Goal: Transaction & Acquisition: Obtain resource

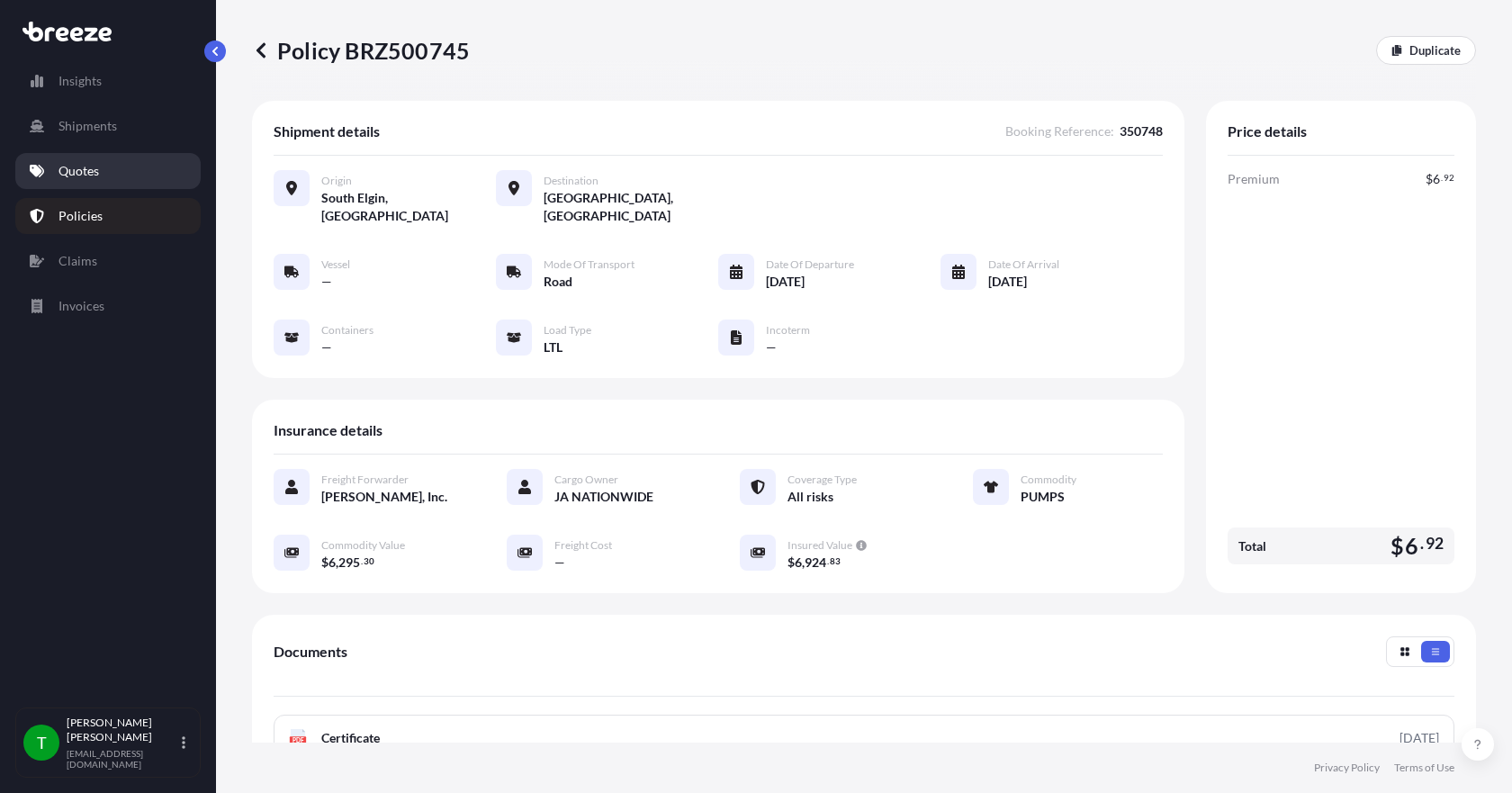
click at [73, 170] on p "Quotes" at bounding box center [79, 171] width 40 height 18
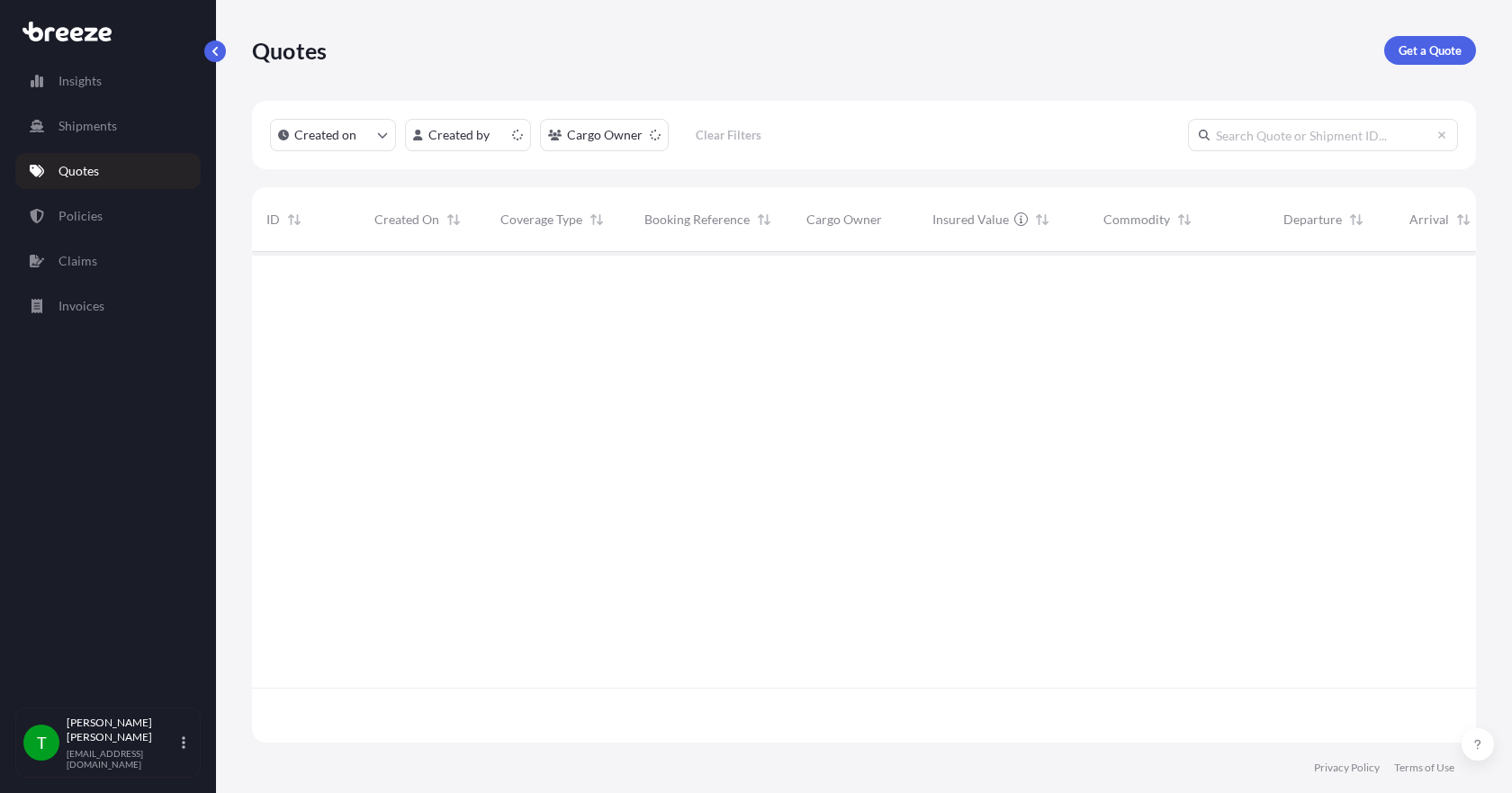
scroll to position [487, 1211]
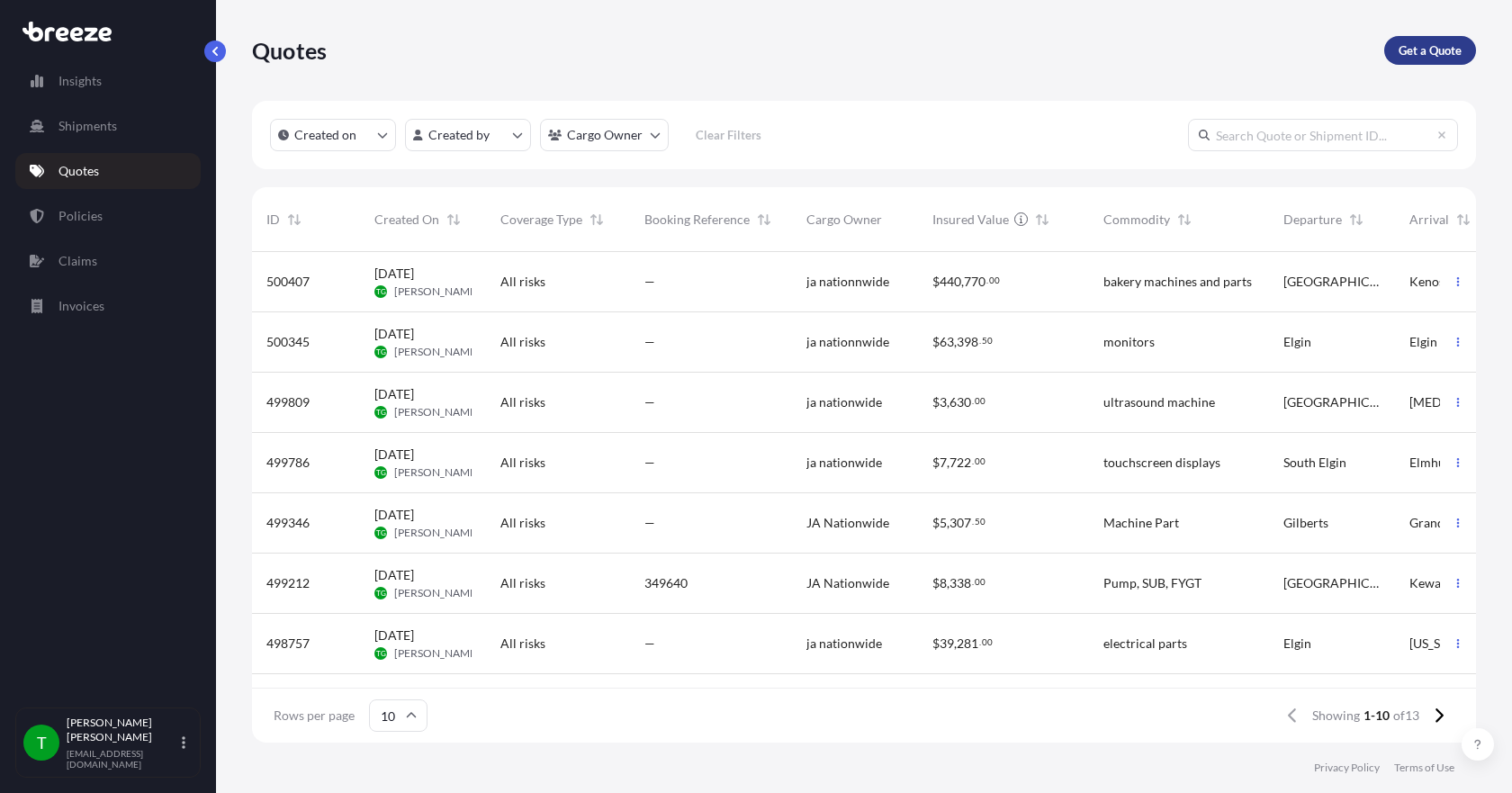
click at [1427, 53] on p "Get a Quote" at bounding box center [1430, 51] width 63 height 18
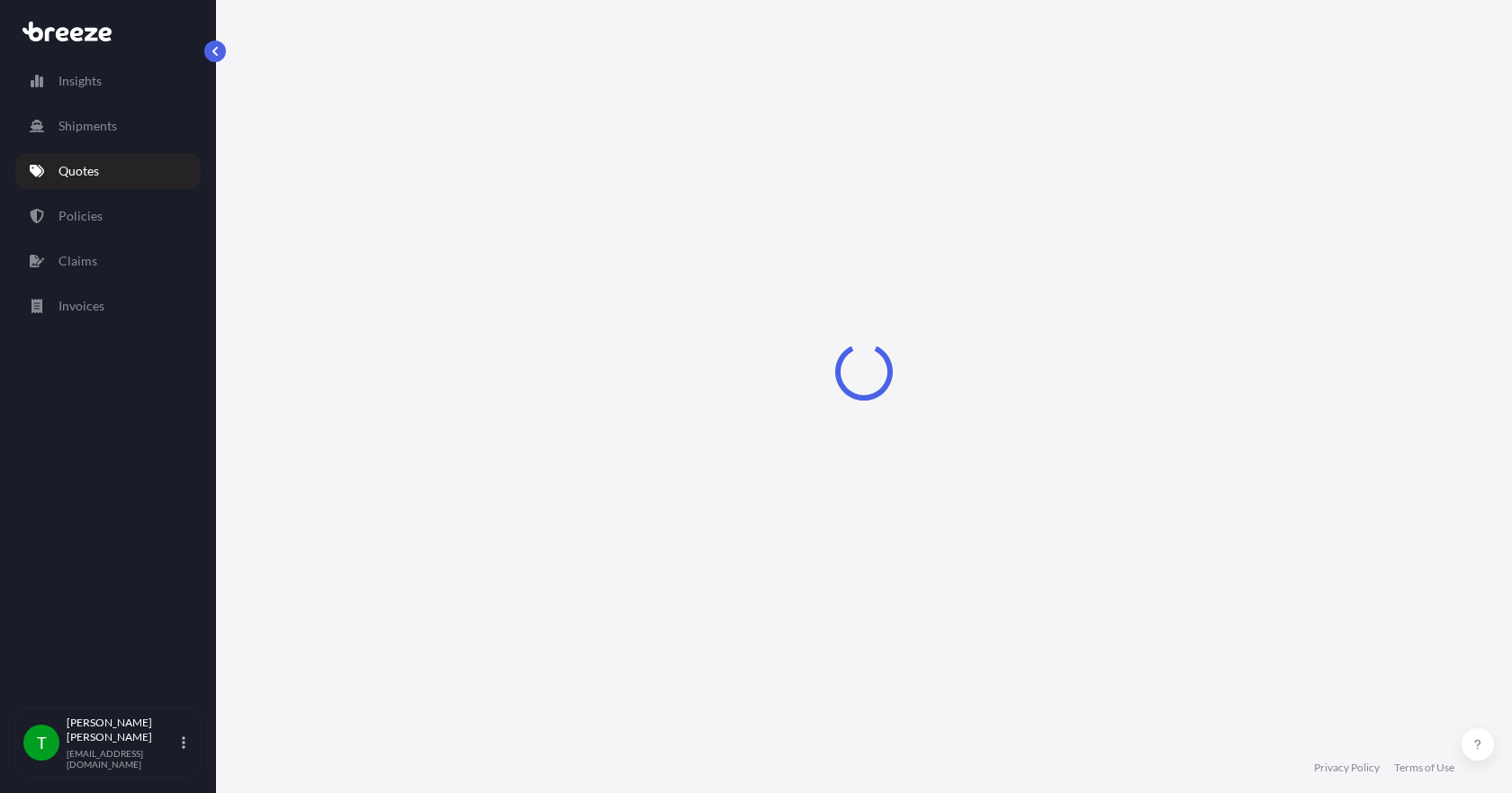
select select "Sea"
select select "1"
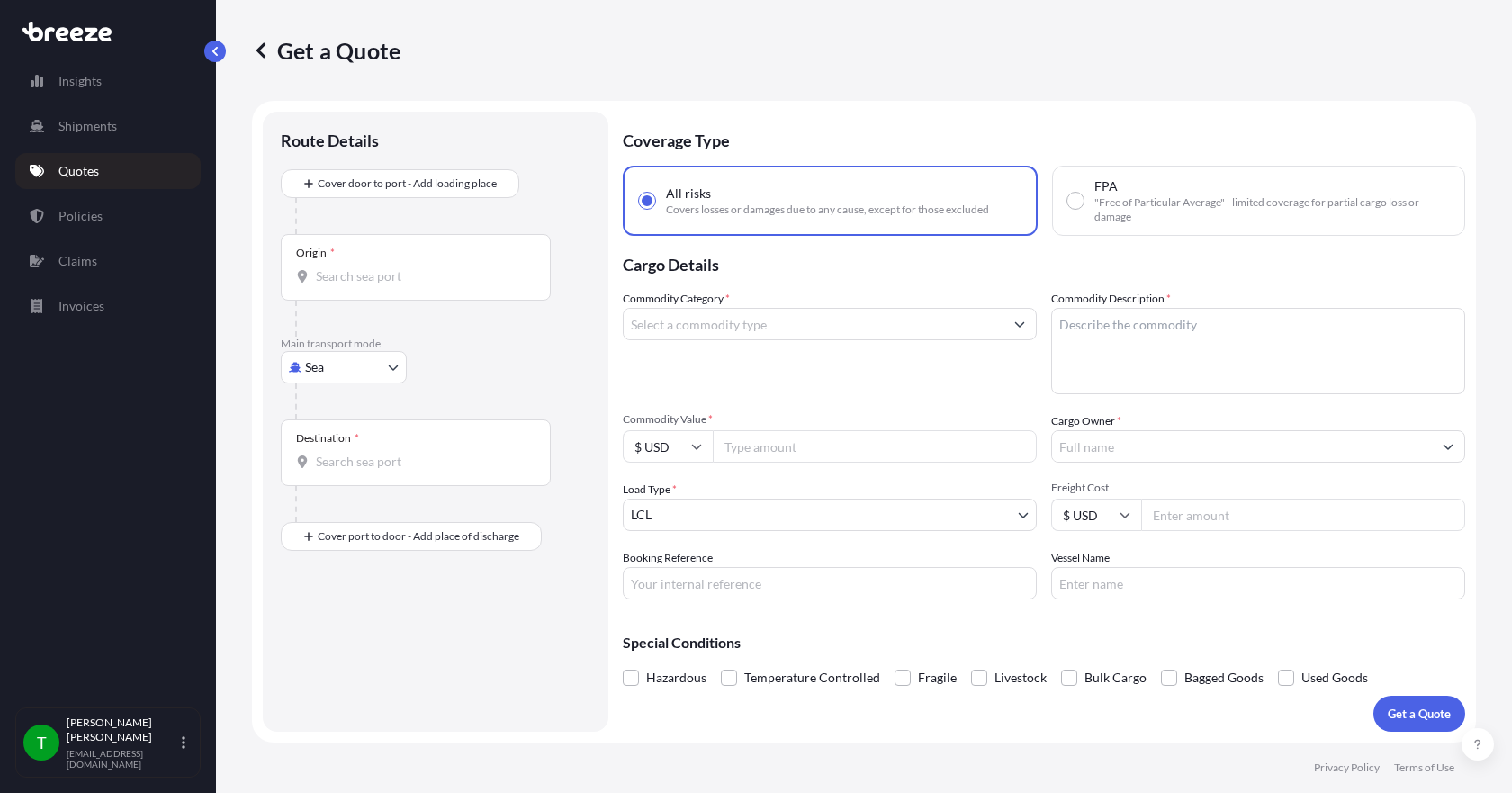
click at [376, 374] on body "Insights Shipments Quotes Policies Claims Invoices T [PERSON_NAME] [EMAIL_ADDRE…" at bounding box center [756, 396] width 1512 height 793
click at [345, 480] on div "Road" at bounding box center [344, 479] width 112 height 32
select select "Road"
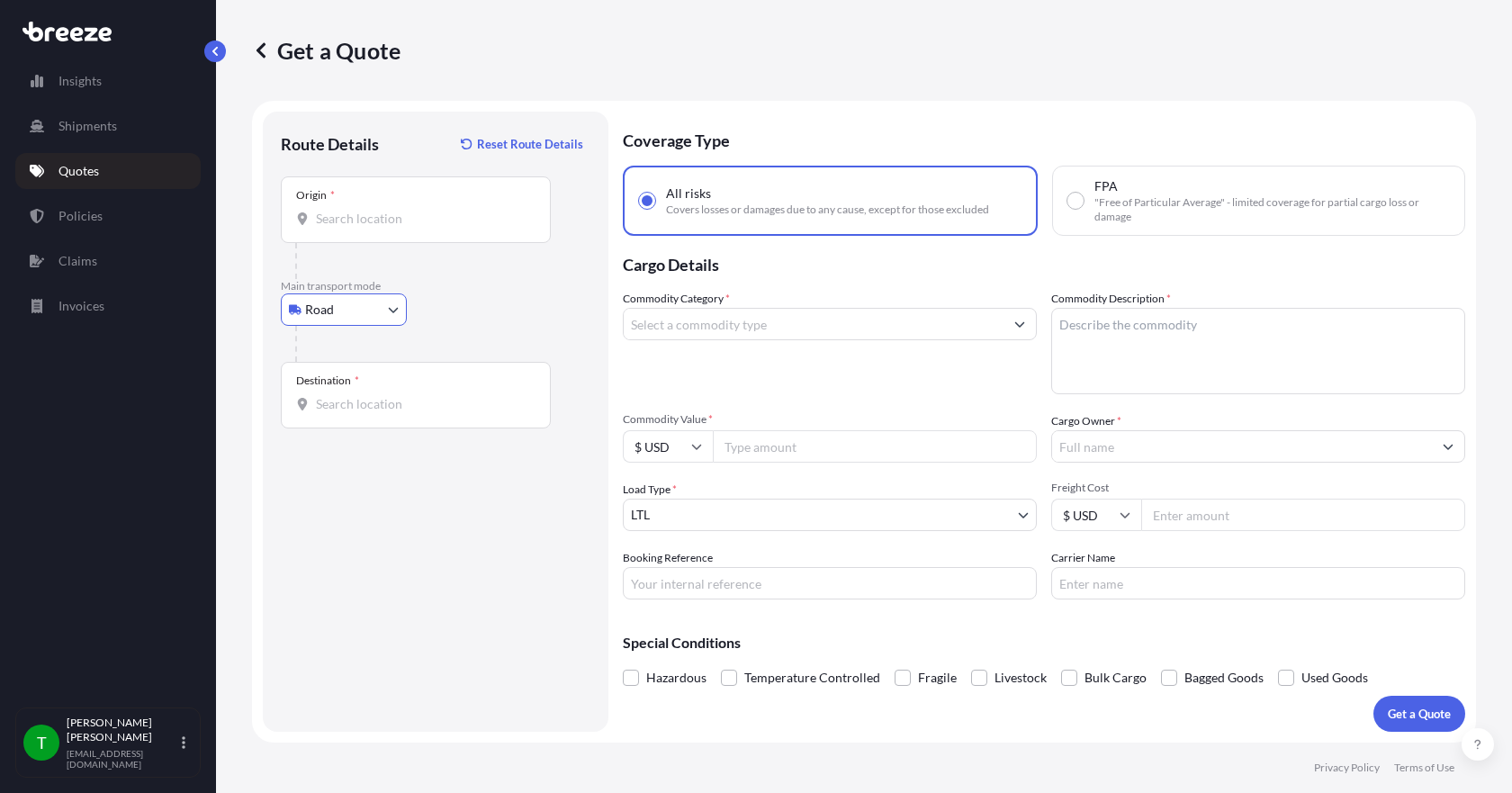
click at [363, 230] on div "Origin *" at bounding box center [416, 210] width 270 height 67
click at [363, 228] on input "Origin *" at bounding box center [422, 219] width 212 height 18
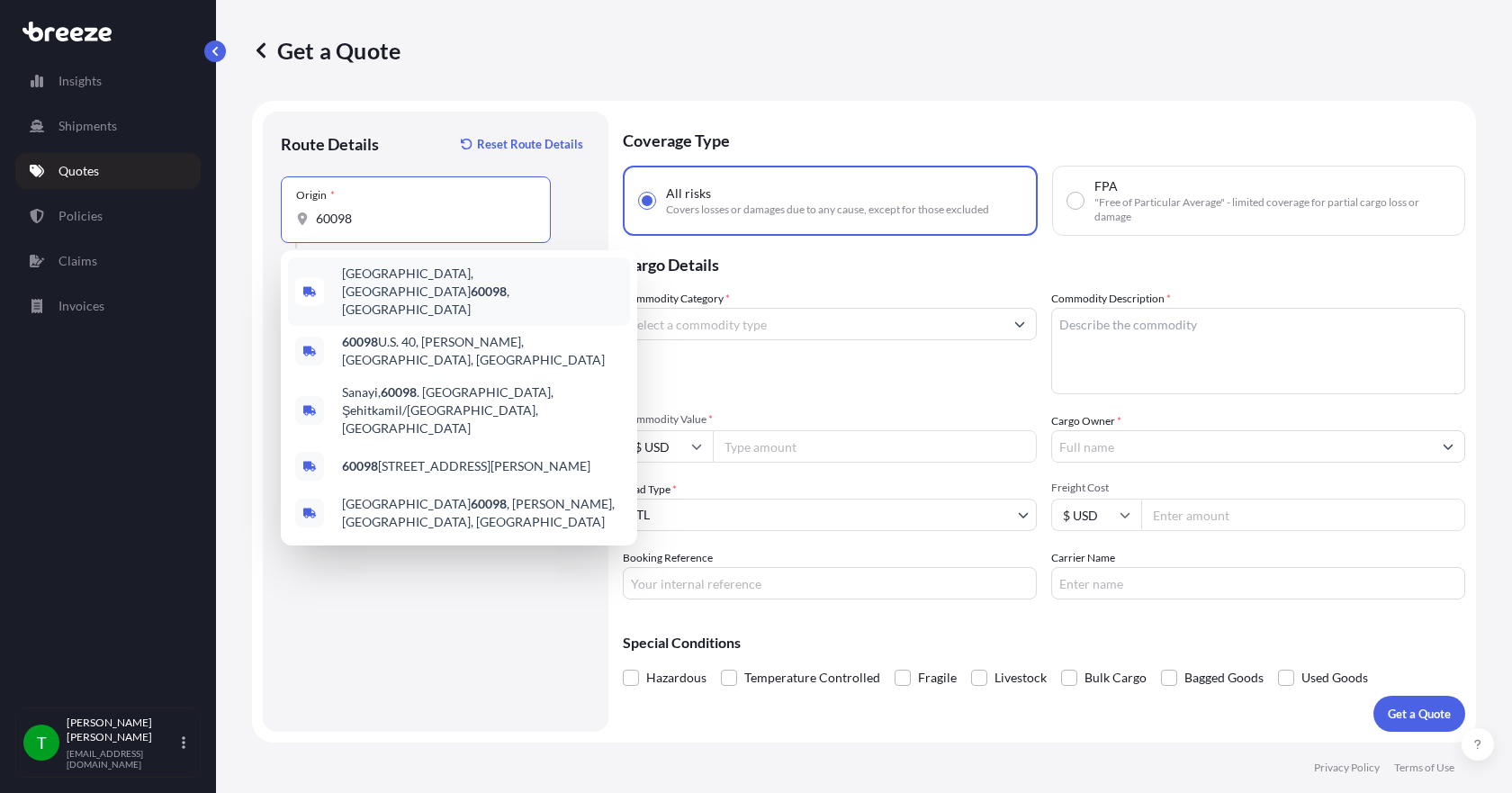
click at [394, 275] on span "[GEOGRAPHIC_DATA], [GEOGRAPHIC_DATA] 60098 , [GEOGRAPHIC_DATA]" at bounding box center [482, 291] width 281 height 54
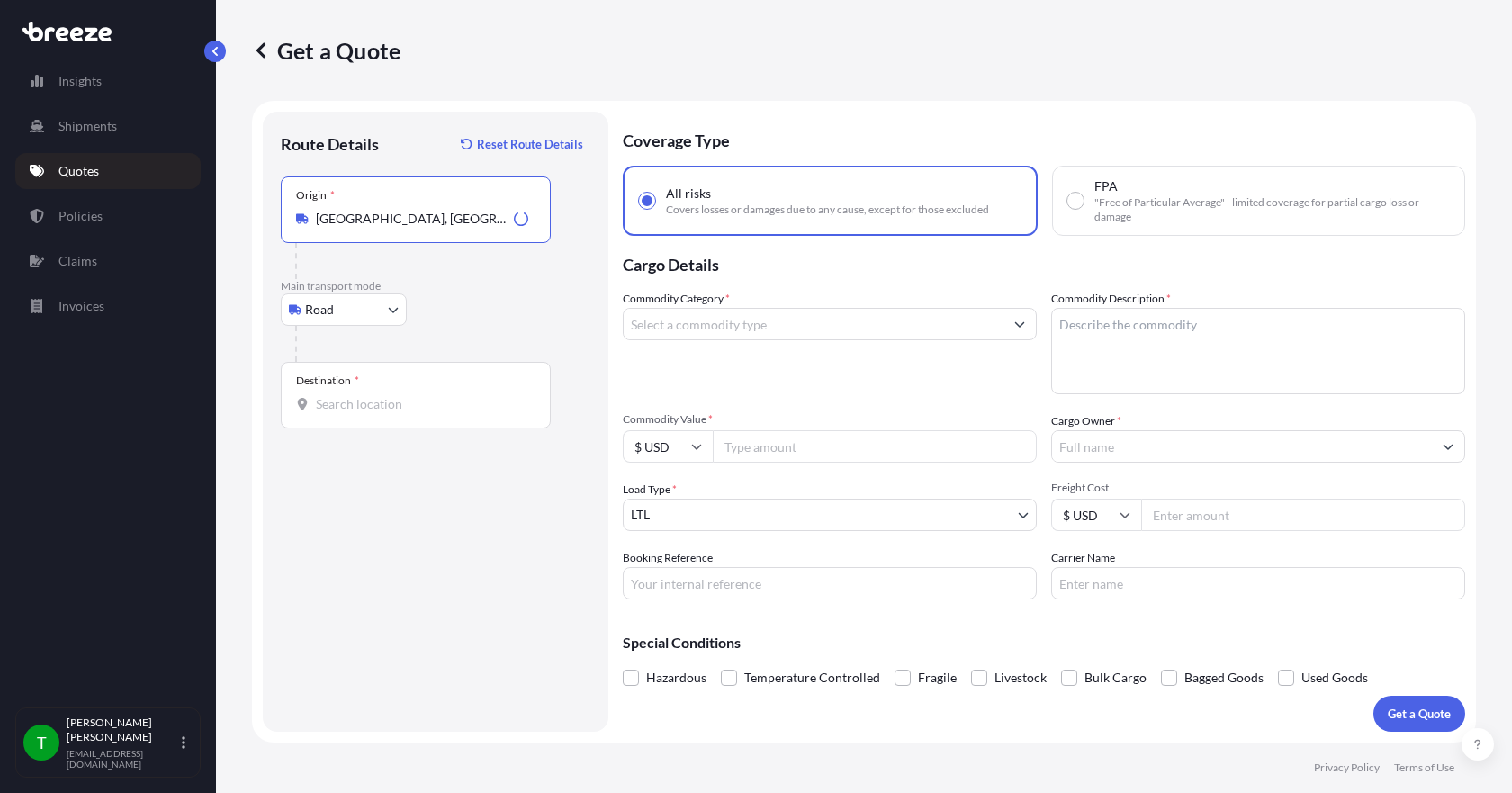
type input "[GEOGRAPHIC_DATA], [GEOGRAPHIC_DATA] 60098, [GEOGRAPHIC_DATA]"
click at [367, 401] on input "Destination *" at bounding box center [422, 404] width 212 height 18
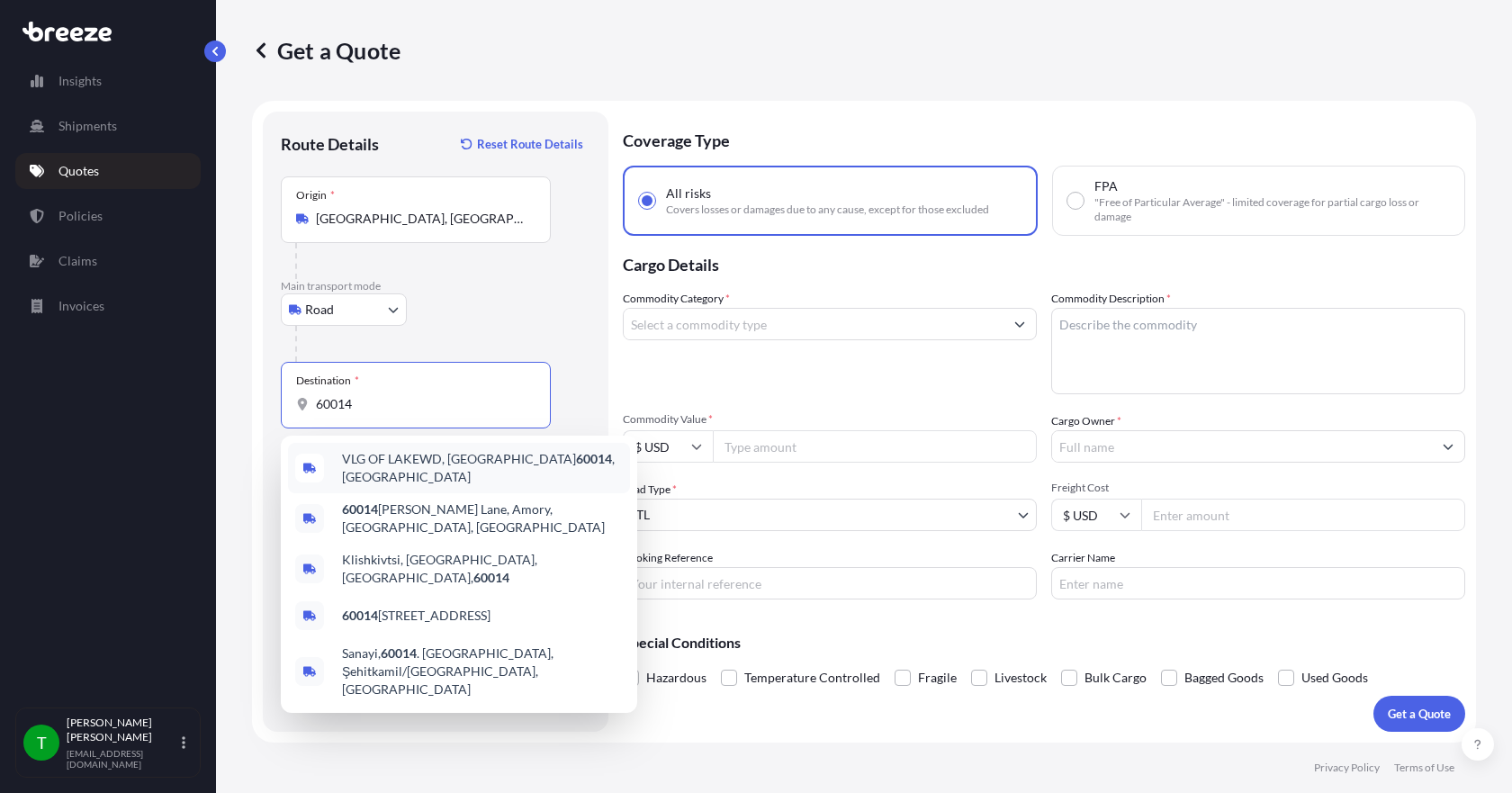
click at [379, 461] on span "VLG OF LAKEWD, IL 60014 , [GEOGRAPHIC_DATA]" at bounding box center [482, 468] width 281 height 36
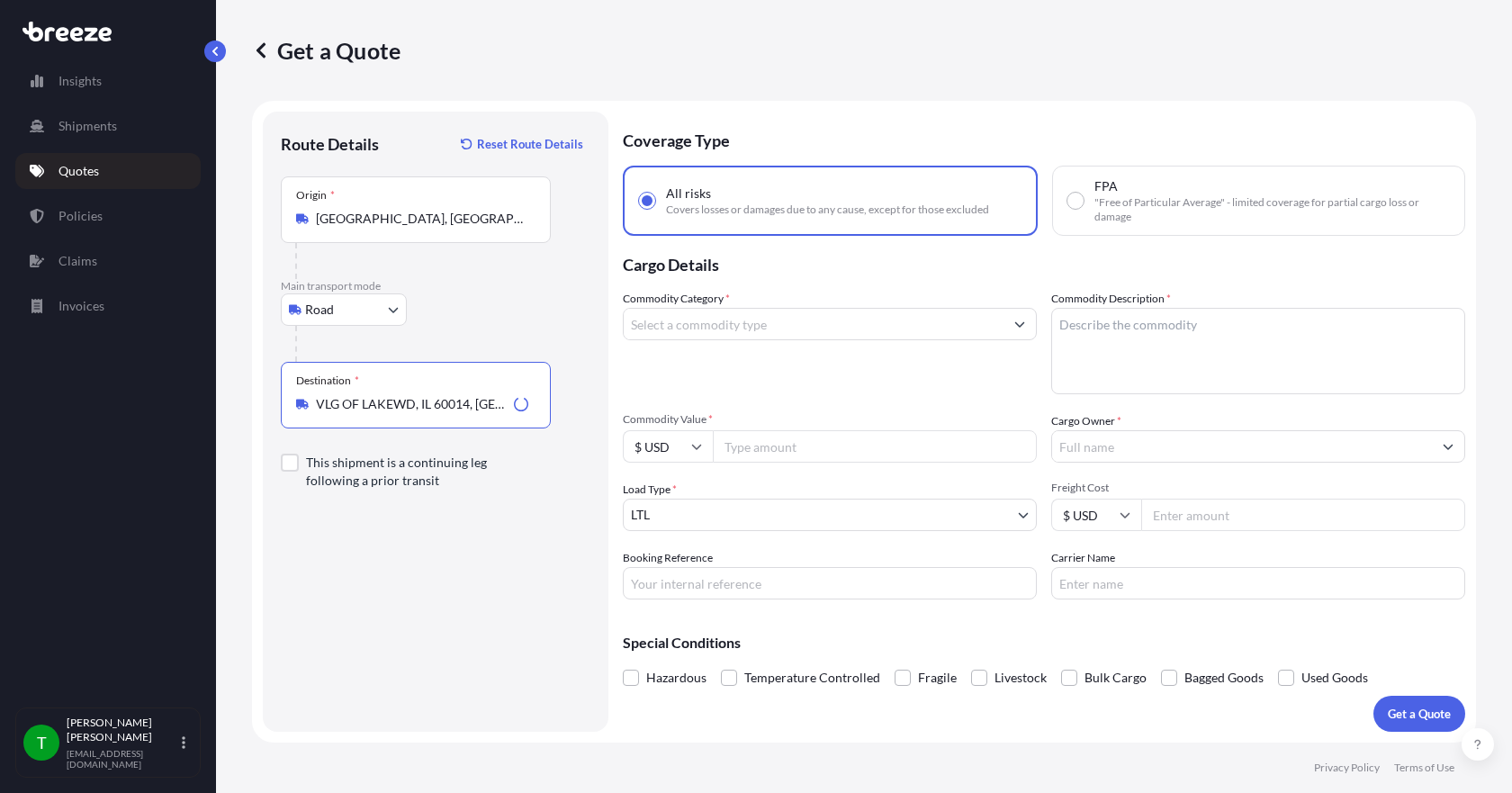
type input "VLG OF LAKEWD, IL 60014, [GEOGRAPHIC_DATA]"
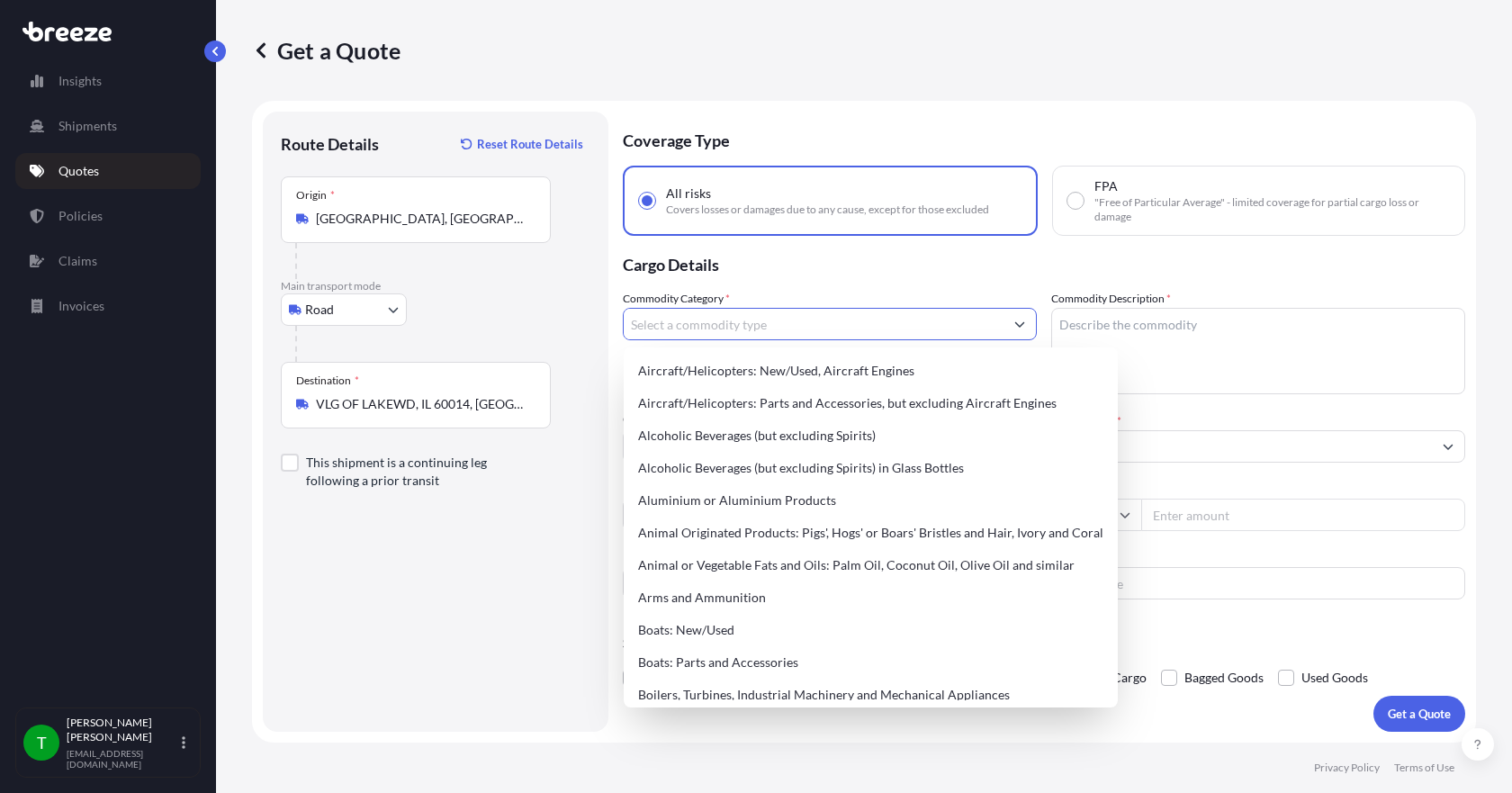
click at [693, 325] on input "Commodity Category *" at bounding box center [814, 323] width 380 height 32
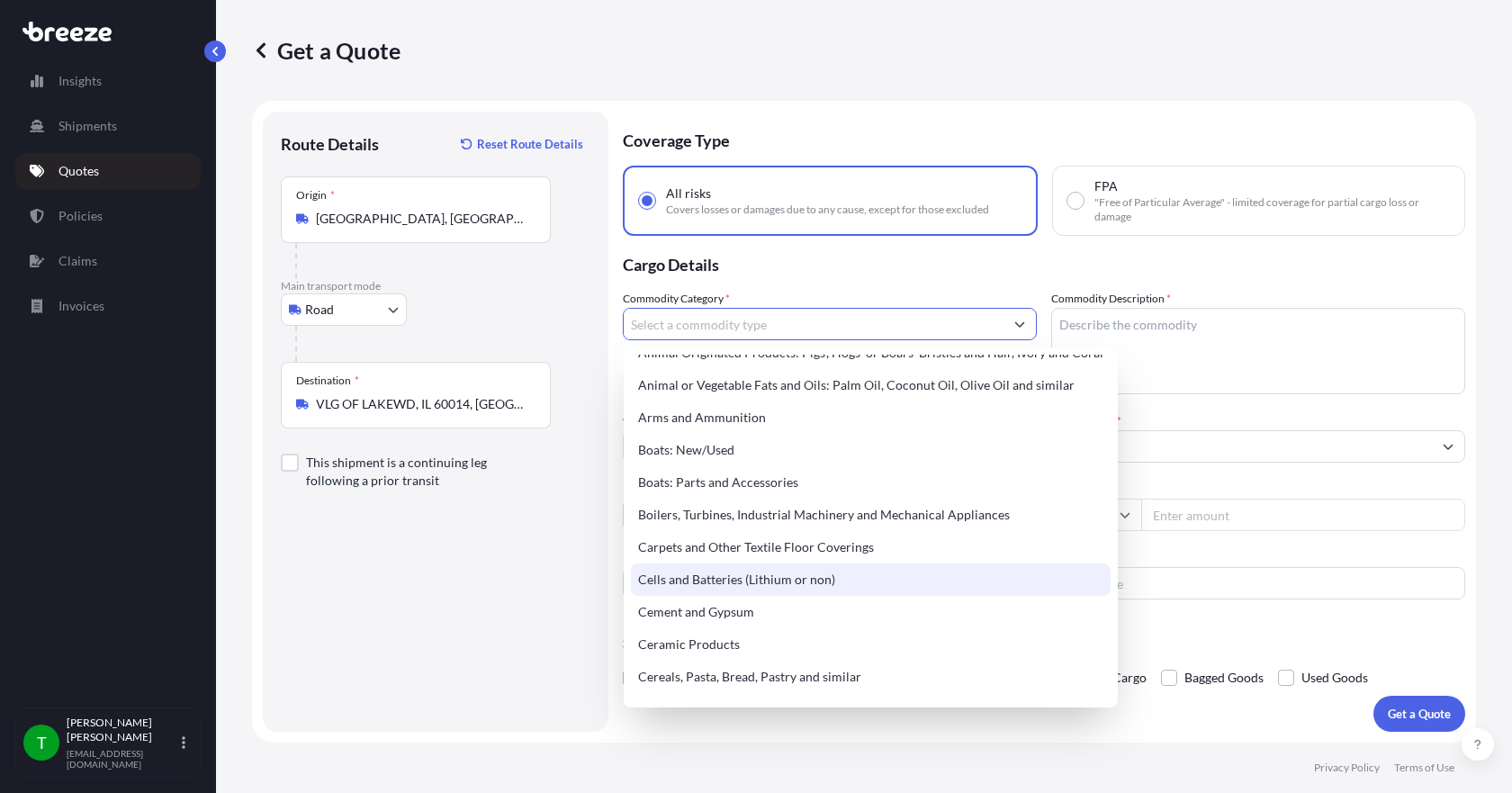
scroll to position [270, 0]
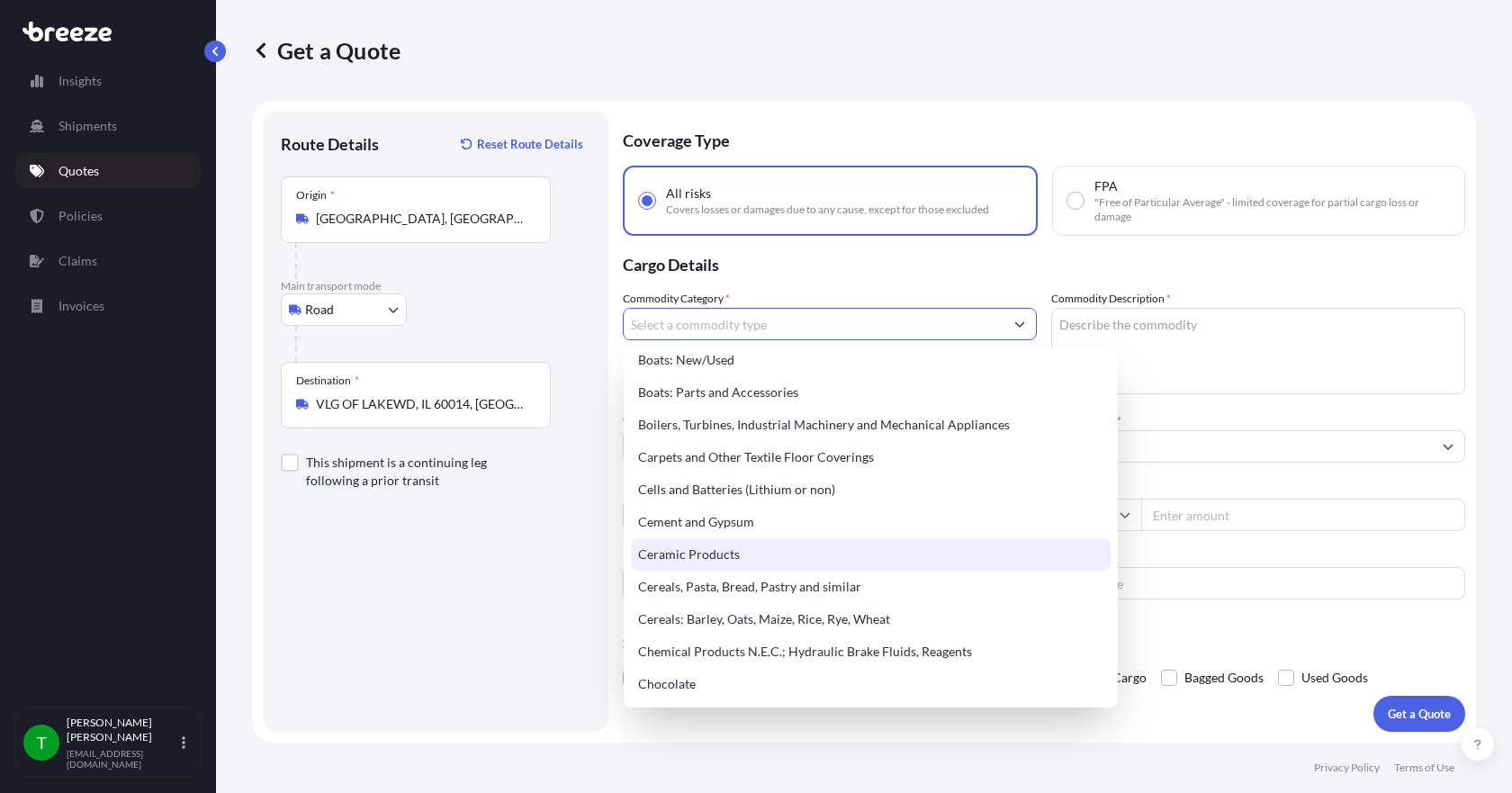
click at [863, 559] on div "Ceramic Products" at bounding box center [871, 554] width 480 height 32
type input "Ceramic Products"
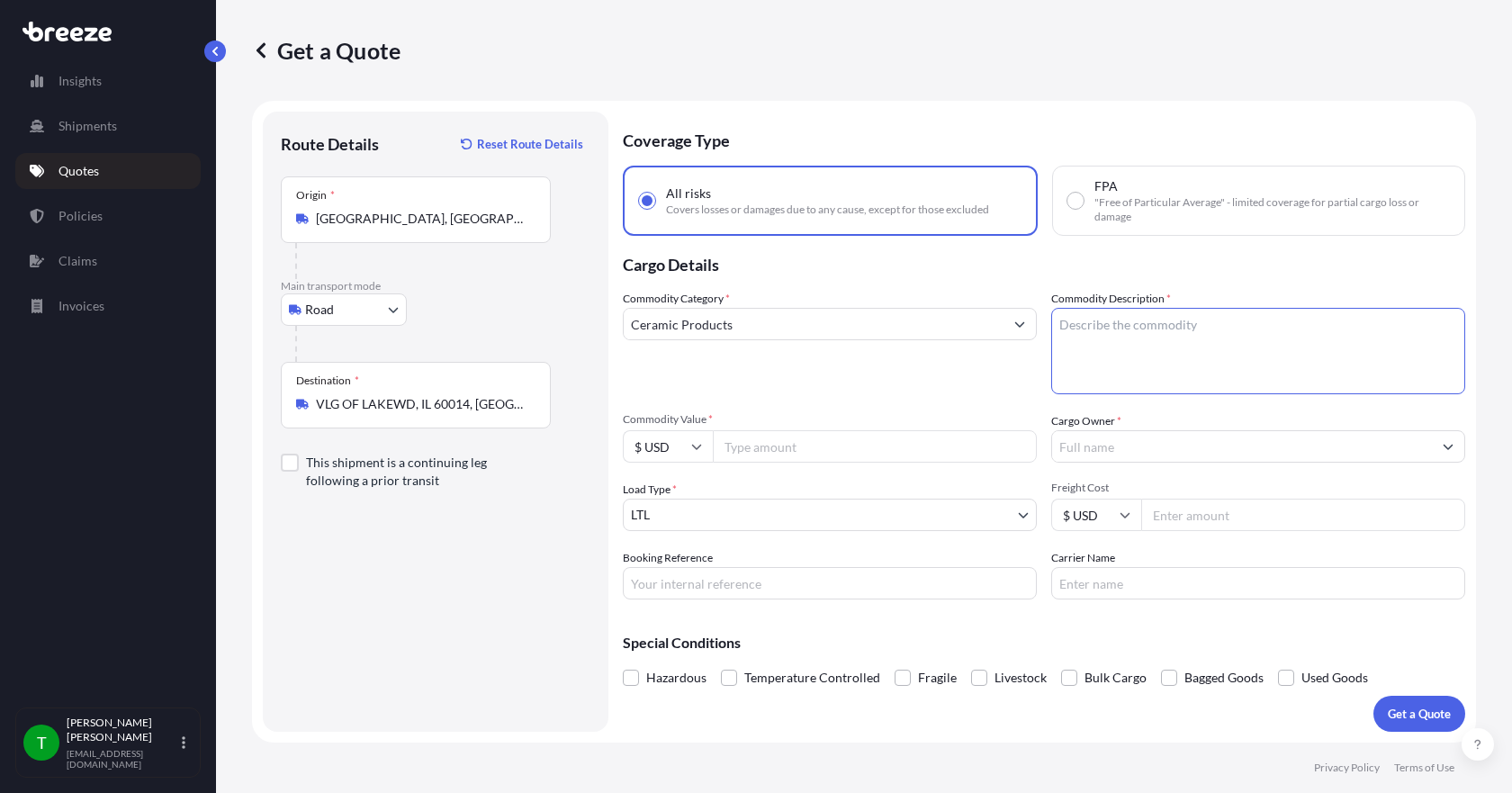
click at [1089, 323] on textarea "Commodity Description *" at bounding box center [1258, 351] width 414 height 86
click at [1107, 331] on textarea "Commodity Description *" at bounding box center [1258, 351] width 414 height 86
type textarea "antique ceramic model house"
type input "2000.00"
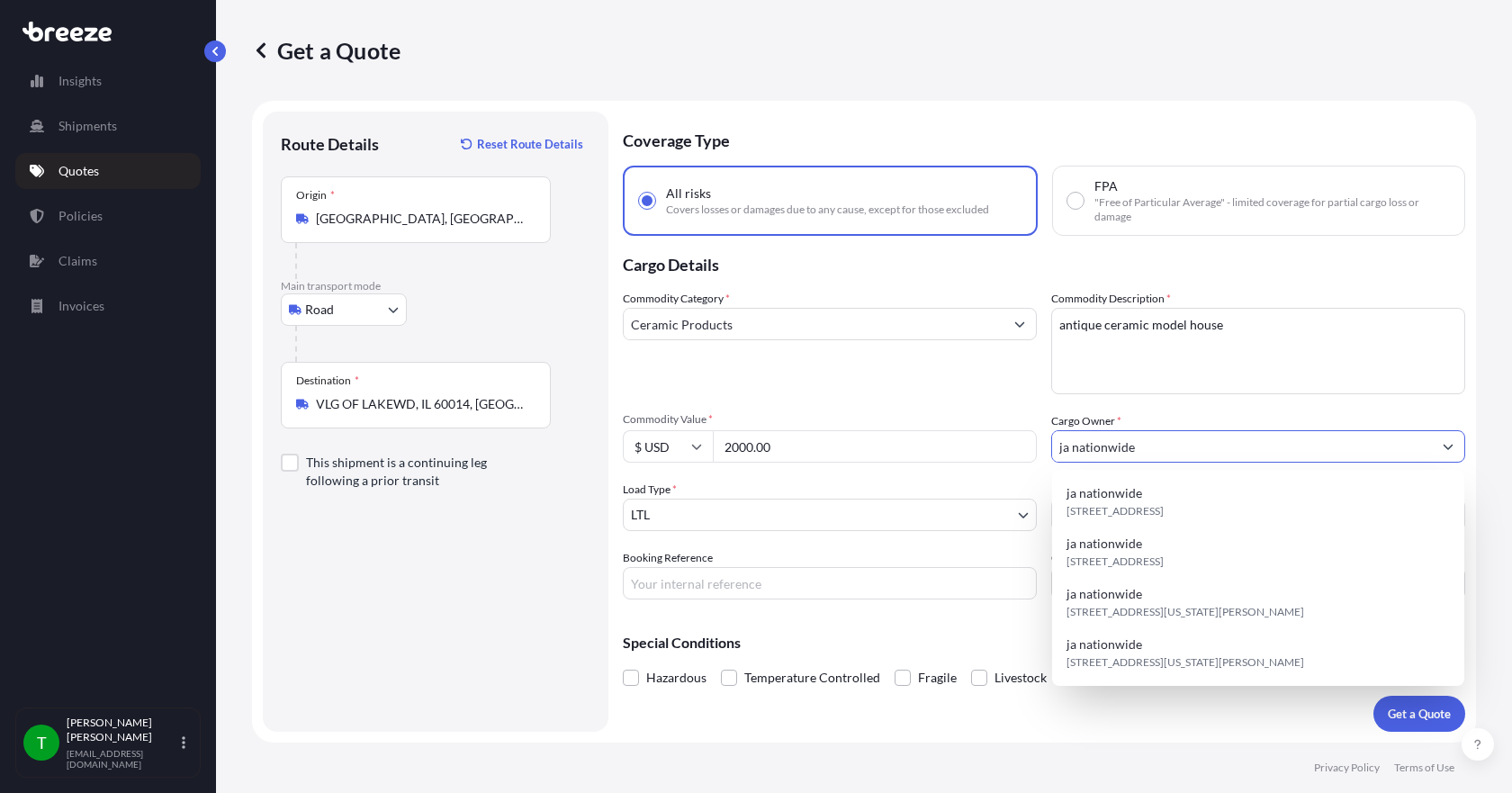
type input "ja nationwide"
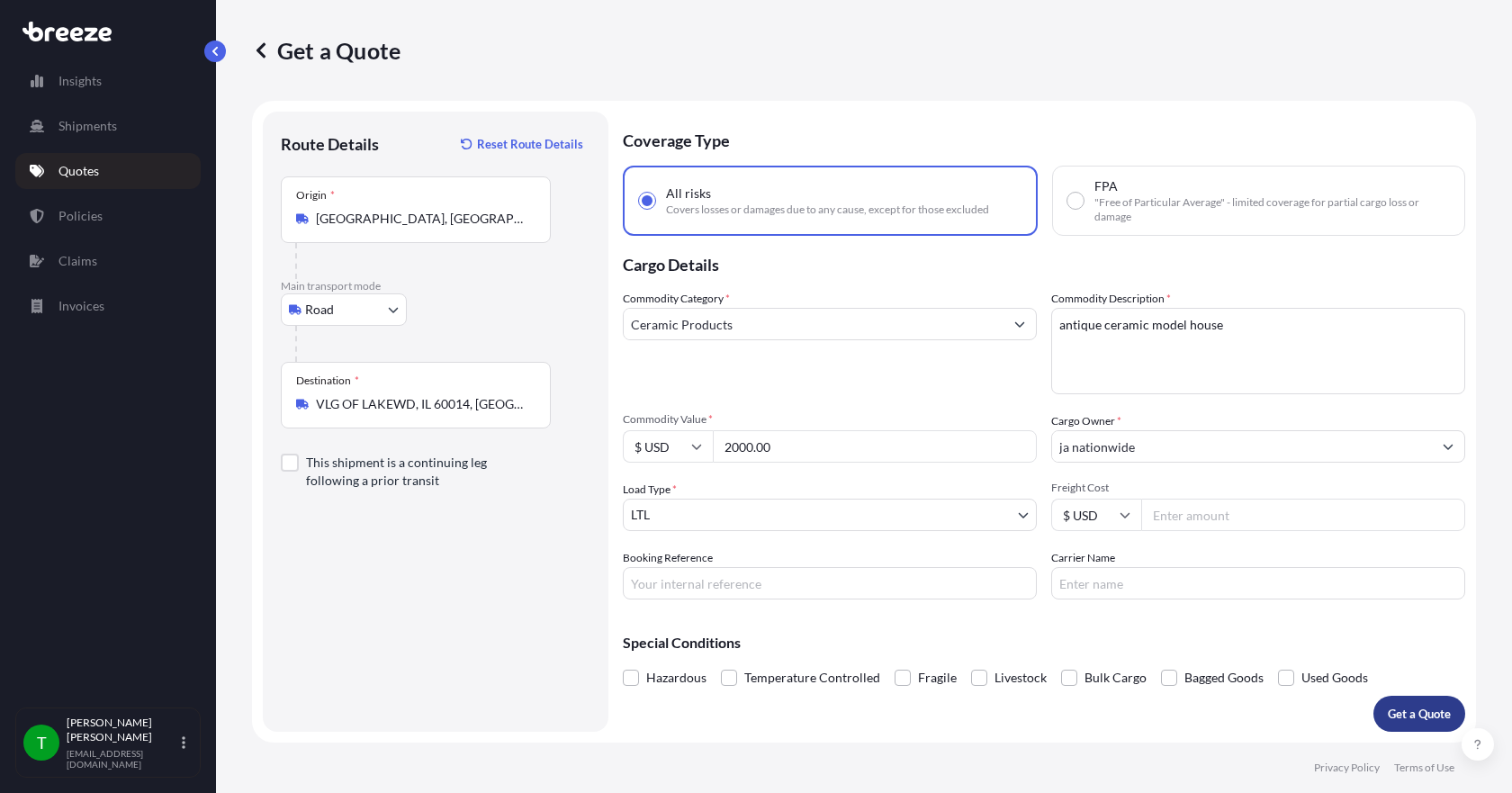
click at [1426, 720] on p "Get a Quote" at bounding box center [1419, 714] width 63 height 18
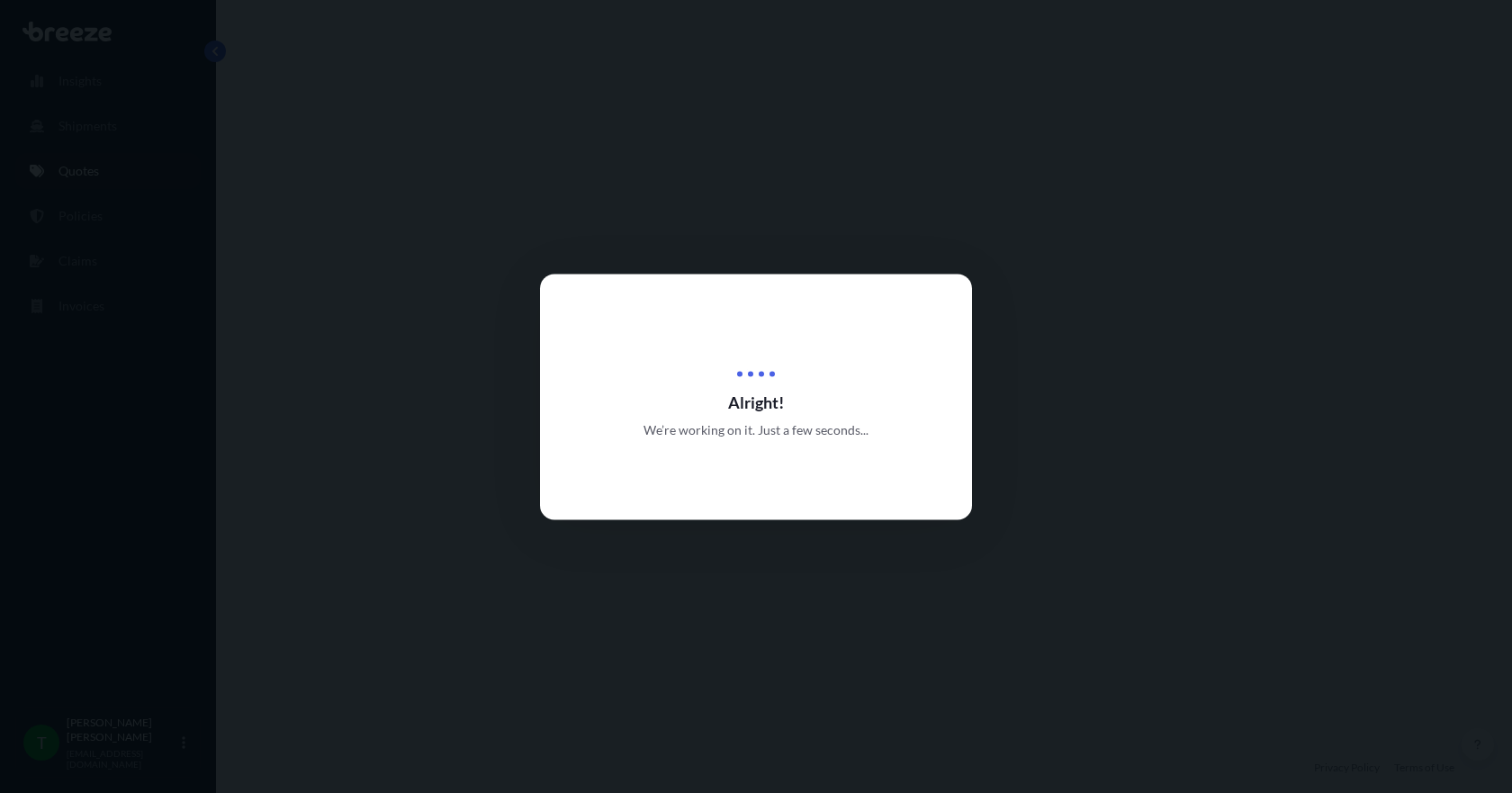
select select "Road"
select select "1"
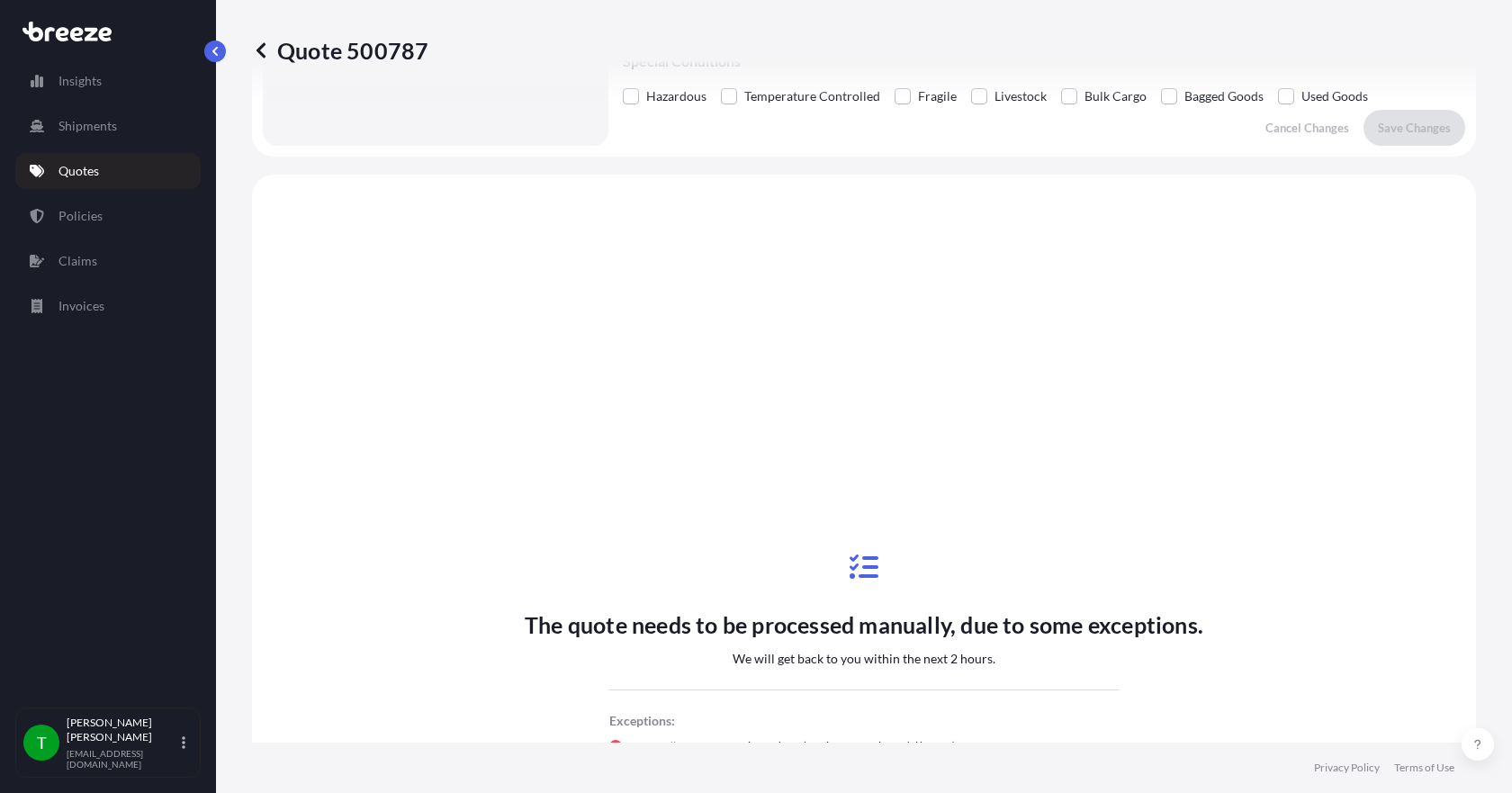
scroll to position [666, 0]
